Goal: Information Seeking & Learning: Learn about a topic

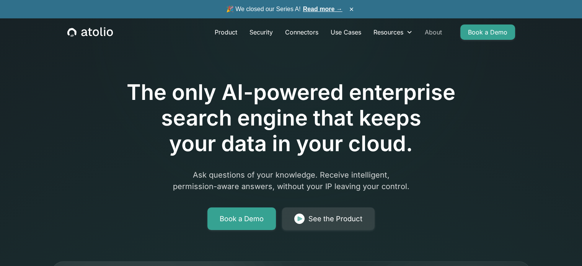
click at [439, 33] on link "About" at bounding box center [432, 31] width 29 height 15
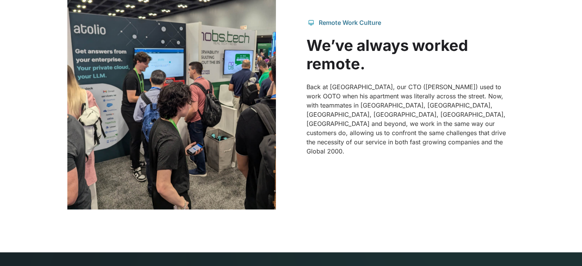
scroll to position [765, 0]
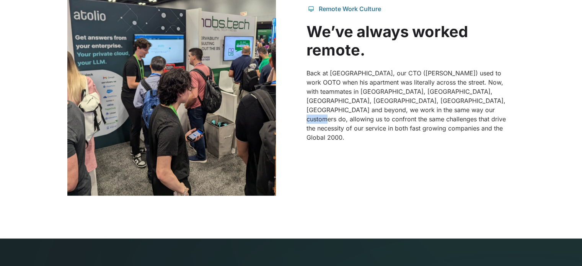
drag, startPoint x: 437, startPoint y: 118, endPoint x: 422, endPoint y: 122, distance: 15.4
click at [422, 122] on p "Back at [GEOGRAPHIC_DATA], our CTO ([PERSON_NAME]) used to work OOTO when his a…" at bounding box center [410, 104] width 208 height 73
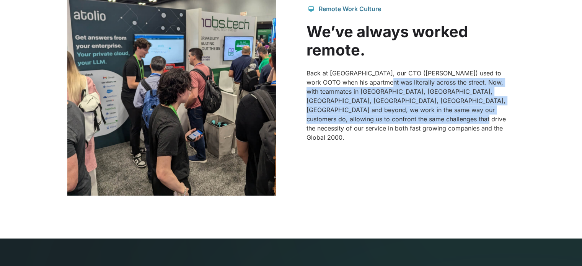
drag, startPoint x: 378, startPoint y: 94, endPoint x: 396, endPoint y: 131, distance: 41.4
click at [400, 163] on div "Remote Work Culture We’ve always worked remote. Back at [GEOGRAPHIC_DATA], our …" at bounding box center [291, 73] width 448 height 245
click at [395, 115] on p "Back at [GEOGRAPHIC_DATA], our CTO ([PERSON_NAME]) used to work OOTO when his a…" at bounding box center [410, 104] width 208 height 73
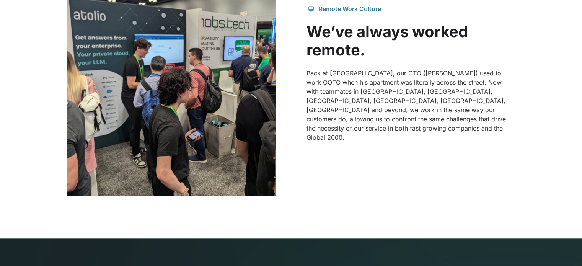
click at [358, 112] on p "Back at [GEOGRAPHIC_DATA], our CTO ([PERSON_NAME]) used to work OOTO when his a…" at bounding box center [410, 104] width 208 height 73
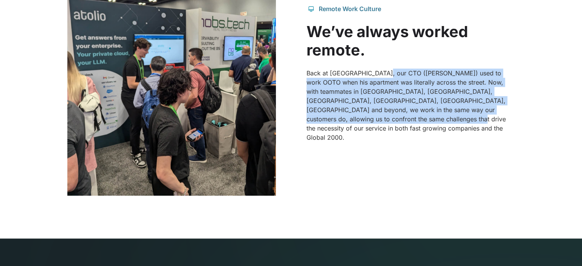
drag, startPoint x: 387, startPoint y: 96, endPoint x: 394, endPoint y: 133, distance: 37.0
click at [396, 146] on div "Remote Work Culture We’ve always worked remote. Back at [GEOGRAPHIC_DATA], our …" at bounding box center [291, 73] width 448 height 245
click at [392, 127] on p "Back at [GEOGRAPHIC_DATA], our CTO ([PERSON_NAME]) used to work OOTO when his a…" at bounding box center [410, 104] width 208 height 73
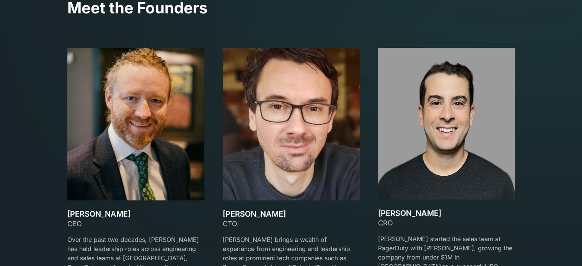
scroll to position [1147, 0]
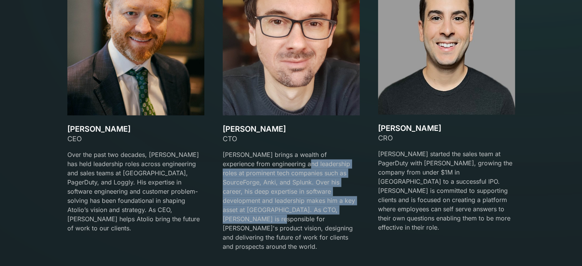
drag, startPoint x: 285, startPoint y: 160, endPoint x: 296, endPoint y: 208, distance: 48.8
click at [296, 208] on p "[PERSON_NAME] brings a wealth of experience from engineering and leadership rol…" at bounding box center [291, 200] width 137 height 101
click at [296, 198] on p "[PERSON_NAME] brings a wealth of experience from engineering and leadership rol…" at bounding box center [291, 200] width 137 height 101
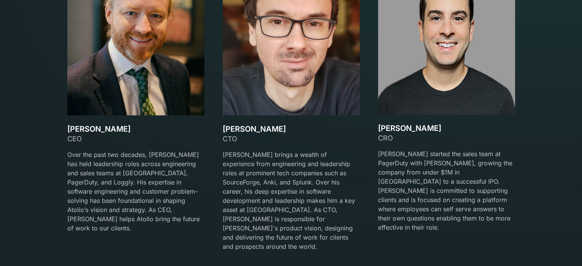
click at [146, 167] on p "Over the past two decades, [PERSON_NAME] has held leadership roles across engin…" at bounding box center [135, 191] width 137 height 83
click at [259, 159] on p "[PERSON_NAME] brings a wealth of experience from engineering and leadership rol…" at bounding box center [291, 200] width 137 height 101
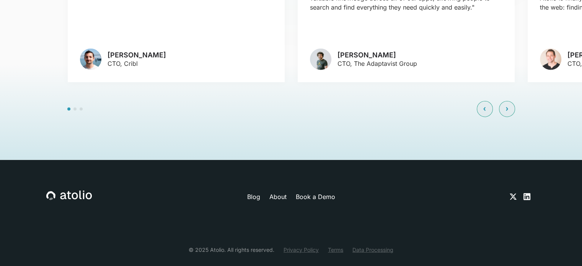
scroll to position [1770, 0]
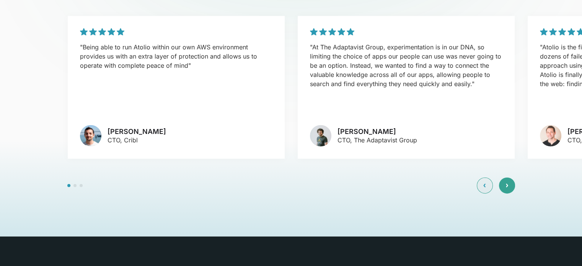
click at [511, 177] on div at bounding box center [507, 185] width 16 height 16
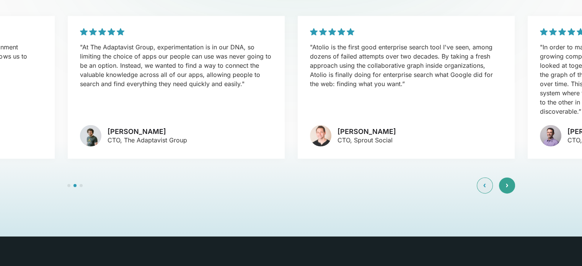
click at [511, 177] on div at bounding box center [507, 185] width 16 height 16
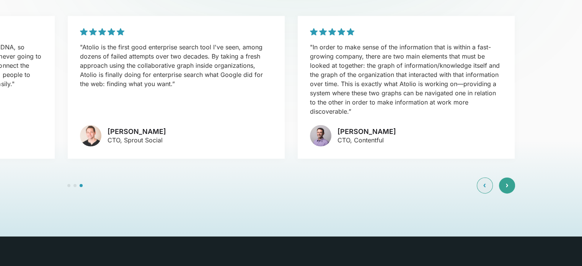
click at [511, 177] on div at bounding box center [507, 185] width 16 height 16
